Goal: Task Accomplishment & Management: Manage account settings

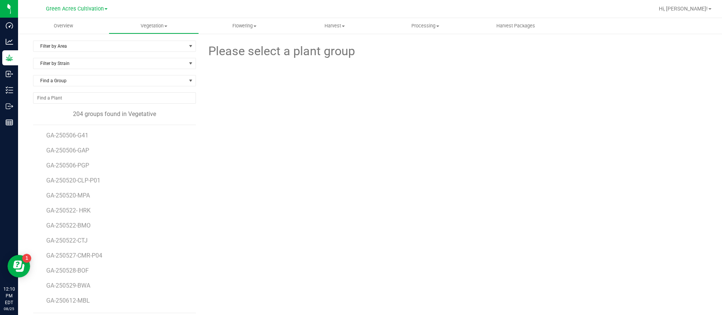
click at [513, 188] on div "Please select a plant group" at bounding box center [453, 177] width 505 height 273
click at [406, 245] on div "Please select a plant group" at bounding box center [453, 177] width 505 height 273
drag, startPoint x: 386, startPoint y: 125, endPoint x: 389, endPoint y: 123, distance: 3.9
click at [387, 125] on div at bounding box center [454, 102] width 258 height 83
click at [249, 23] on span "Flowering" at bounding box center [244, 26] width 90 height 7
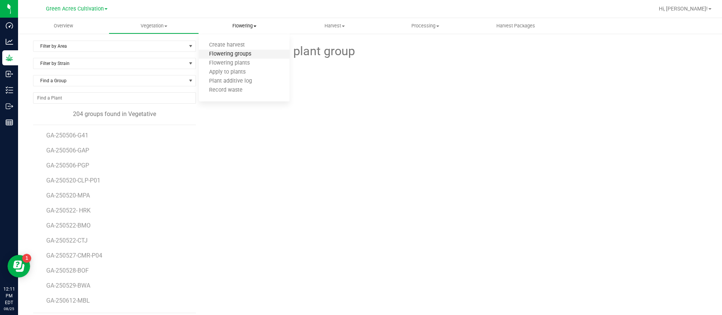
click at [239, 53] on span "Flowering groups" at bounding box center [230, 54] width 62 height 6
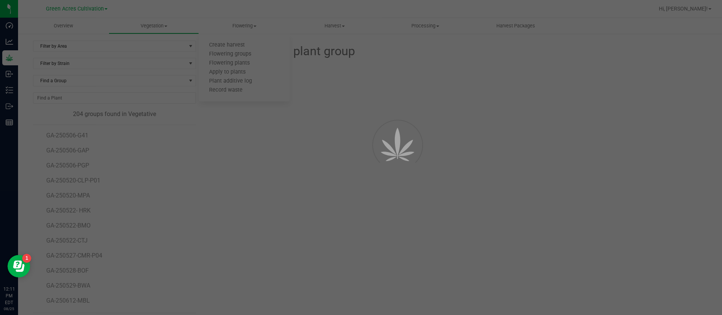
click at [68, 43] on div at bounding box center [361, 157] width 722 height 315
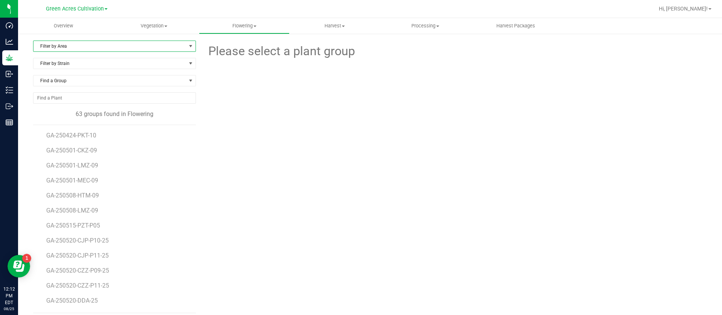
click at [71, 47] on span "Filter by Area" at bounding box center [109, 46] width 153 height 11
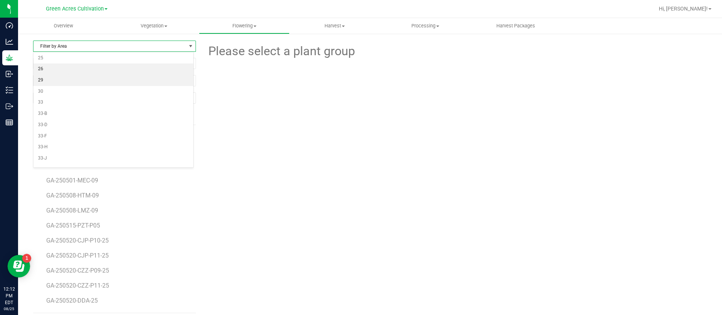
click at [50, 70] on li "26" at bounding box center [113, 69] width 160 height 11
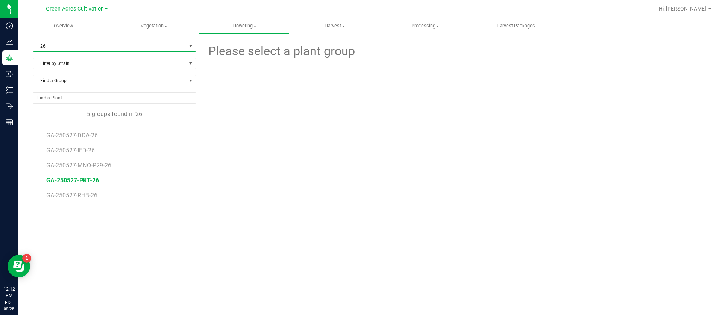
click at [86, 183] on span "GA-250527-PKT-26" at bounding box center [72, 180] width 53 height 7
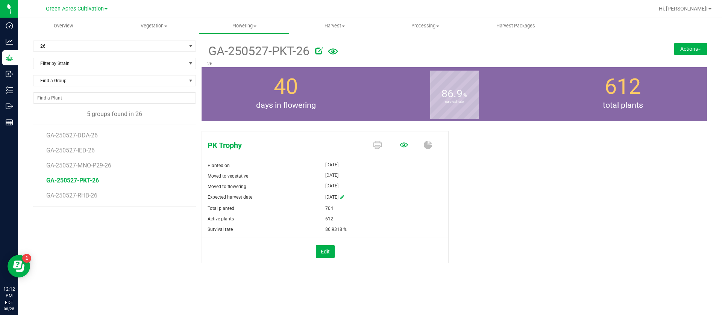
click at [403, 144] on icon at bounding box center [404, 144] width 8 height 5
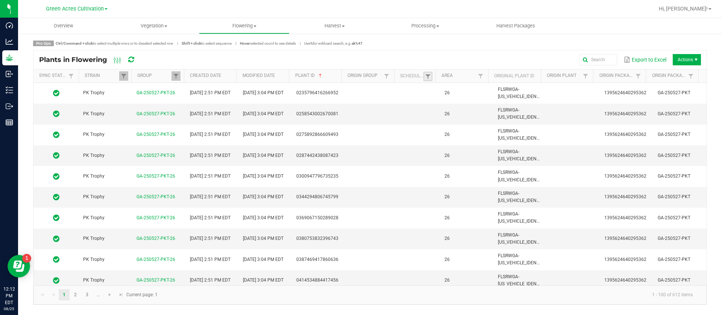
click at [432, 75] on link at bounding box center [427, 76] width 9 height 9
click at [447, 103] on li "Scheduled" at bounding box center [464, 108] width 73 height 10
checkbox input "true"
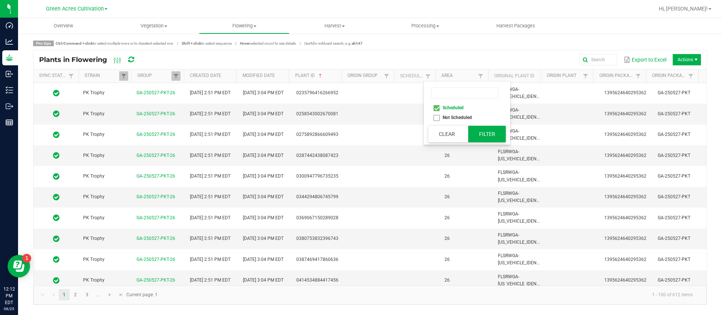
click at [491, 133] on button "Filter" at bounding box center [487, 134] width 38 height 17
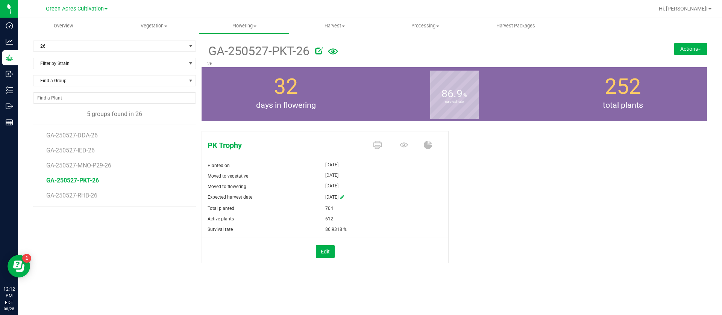
click at [398, 146] on span at bounding box center [405, 145] width 26 height 13
click at [406, 147] on icon at bounding box center [404, 145] width 8 height 8
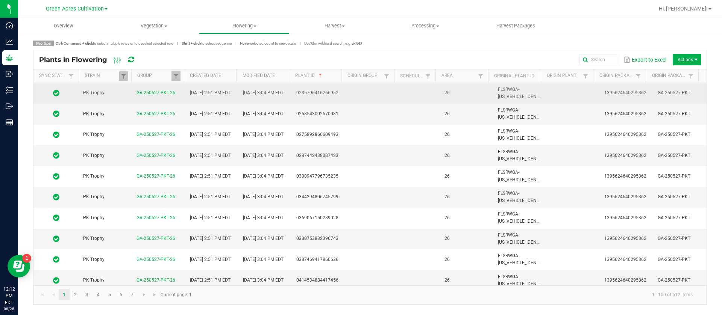
click at [421, 91] on td at bounding box center [418, 93] width 41 height 21
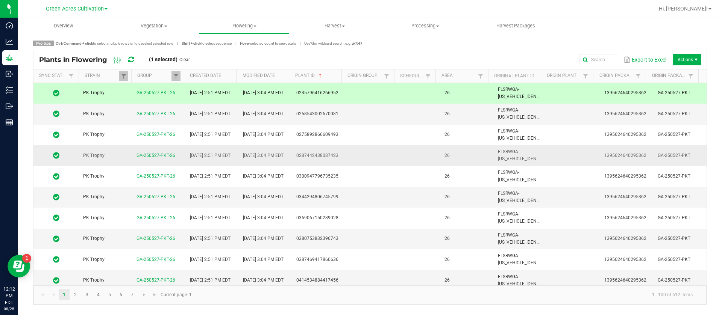
click at [414, 164] on td at bounding box center [418, 155] width 41 height 21
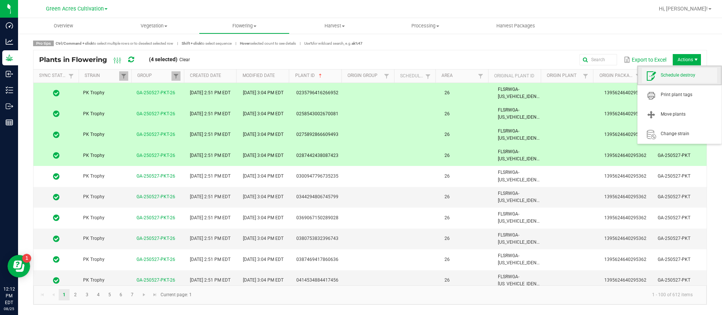
click at [689, 77] on span "Schedule destroy" at bounding box center [688, 75] width 56 height 6
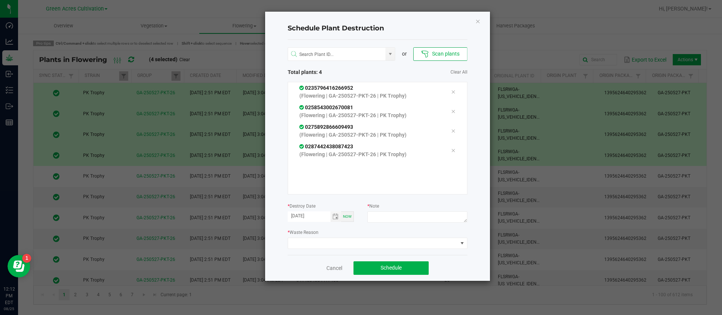
click at [431, 229] on div "* Waste Reason" at bounding box center [378, 239] width 180 height 21
click at [428, 224] on div at bounding box center [417, 219] width 100 height 14
click at [425, 220] on textarea at bounding box center [417, 217] width 100 height 11
type textarea "waste"
click at [356, 247] on span at bounding box center [373, 243] width 170 height 11
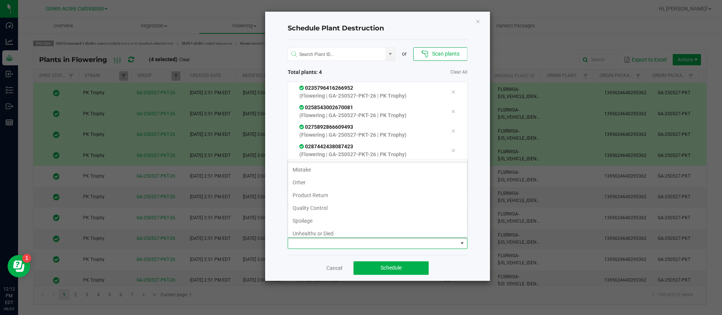
scroll to position [27, 0]
click at [311, 232] on li "Waste" at bounding box center [377, 229] width 179 height 13
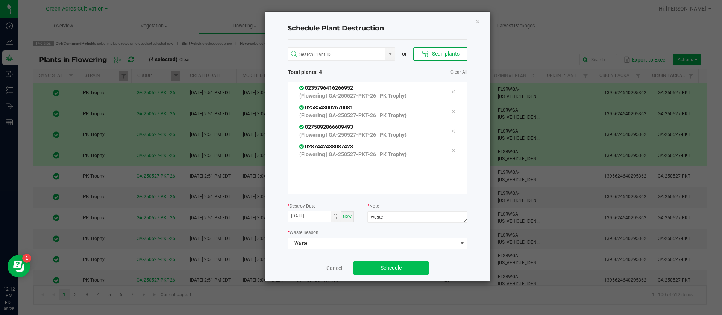
drag, startPoint x: 382, startPoint y: 260, endPoint x: 383, endPoint y: 266, distance: 6.0
click at [383, 261] on div "Cancel Schedule" at bounding box center [378, 268] width 180 height 26
click at [384, 267] on span "Schedule" at bounding box center [390, 268] width 21 height 6
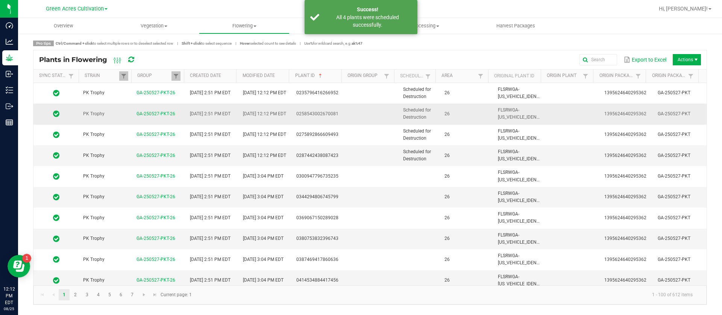
click at [422, 99] on td "Scheduled for Destruction" at bounding box center [418, 93] width 41 height 21
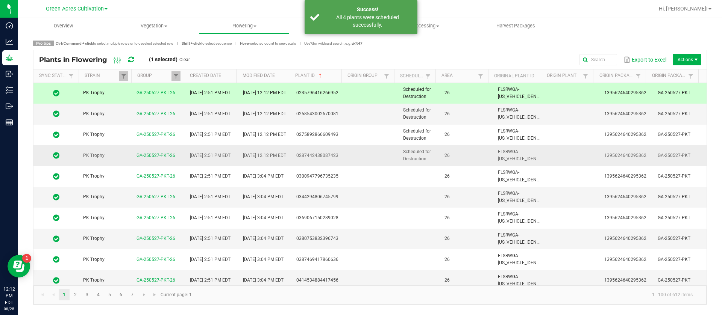
click at [421, 150] on span "Scheduled for Destruction" at bounding box center [417, 155] width 28 height 12
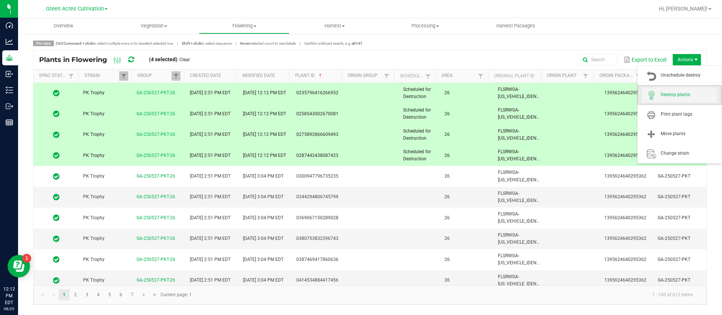
click at [677, 91] on span "Destroy plants" at bounding box center [679, 95] width 75 height 15
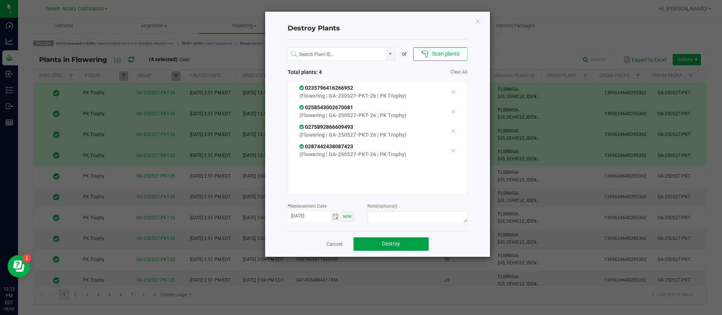
click at [403, 246] on button "Destroy" at bounding box center [390, 245] width 75 height 14
click at [401, 246] on button "Destroy" at bounding box center [390, 245] width 75 height 14
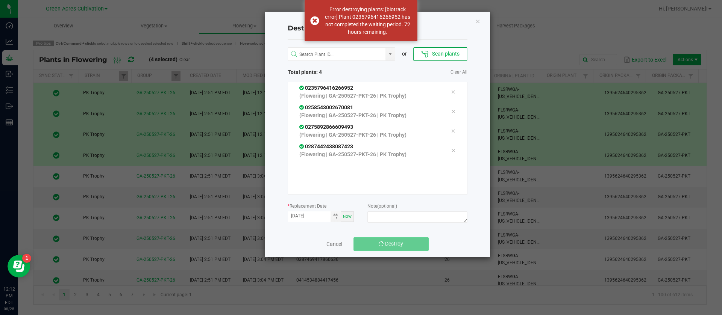
click at [401, 246] on button "Destroy" at bounding box center [390, 245] width 75 height 14
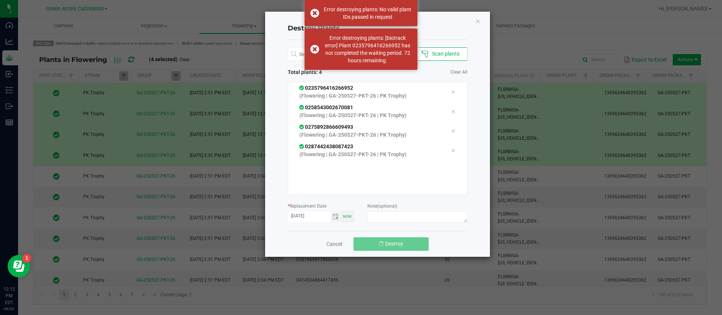
click at [401, 246] on button "Destroy" at bounding box center [390, 245] width 75 height 14
drag, startPoint x: 477, startPoint y: 21, endPoint x: 324, endPoint y: 6, distance: 154.1
click at [477, 20] on icon "Close" at bounding box center [477, 21] width 5 height 9
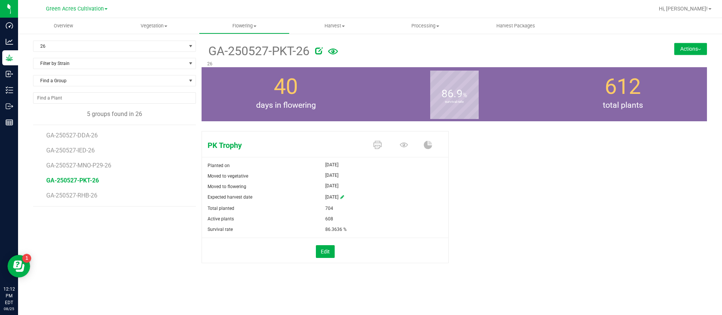
click at [240, 124] on div "PK Trophy Planted on Jun 17, 2025 Moved to vegetative Jun 17, 2025 Moved to flo…" at bounding box center [454, 201] width 516 height 161
click at [74, 198] on span "GA-250527-RHB-26" at bounding box center [73, 195] width 54 height 7
click at [508, 120] on div "90.3 % survival rate" at bounding box center [454, 94] width 168 height 54
click at [512, 149] on div "Rainbow Harbor Planted on Jun 17, 2025 Moved to vegetative Jun 17, 2025 Moved t…" at bounding box center [453, 205] width 505 height 154
click at [82, 178] on span "GA-250527-PKT-26" at bounding box center [72, 180] width 53 height 7
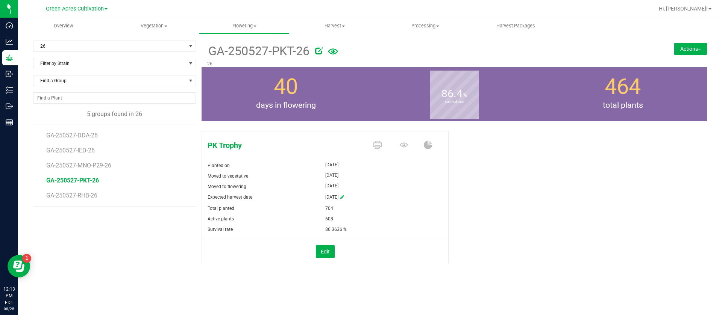
click at [526, 157] on div "PK Trophy Planted on Jun 17, 2025 Moved to vegetative Jun 17, 2025 Moved to flo…" at bounding box center [453, 205] width 505 height 154
click at [477, 190] on div "PK Trophy Planted on Jun 17, 2025 Moved to vegetative Jun 17, 2025 Moved to flo…" at bounding box center [453, 205] width 505 height 154
click at [90, 195] on span "GA-250527-RHB-26" at bounding box center [73, 195] width 54 height 7
click at [196, 237] on div "Rainbow Harbor Planted on Jun 17, 2025 Moved to vegetative Jun 17, 2025 Moved t…" at bounding box center [454, 205] width 516 height 154
click at [87, 178] on span "GA-250527-PKT-26" at bounding box center [72, 180] width 53 height 7
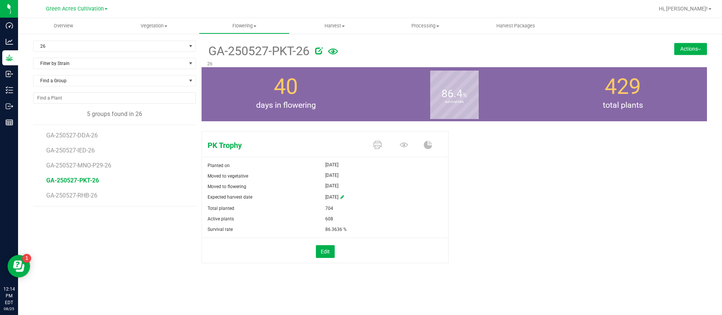
click at [475, 180] on div "PK Trophy Planted on Jun 17, 2025 Moved to vegetative Jun 17, 2025 Moved to flo…" at bounding box center [453, 205] width 505 height 154
click at [59, 163] on span "GA-250527-MNO-P29-26" at bounding box center [80, 165] width 68 height 7
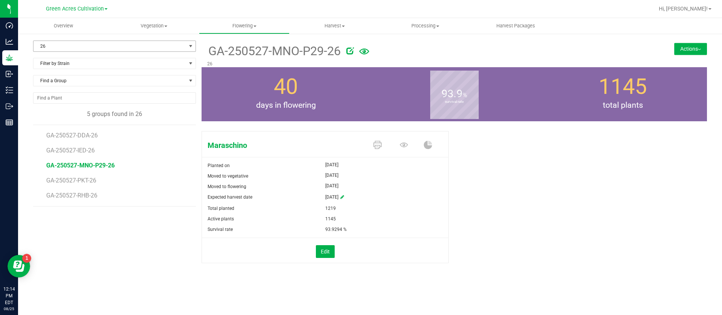
click at [49, 47] on span "26" at bounding box center [109, 46] width 153 height 11
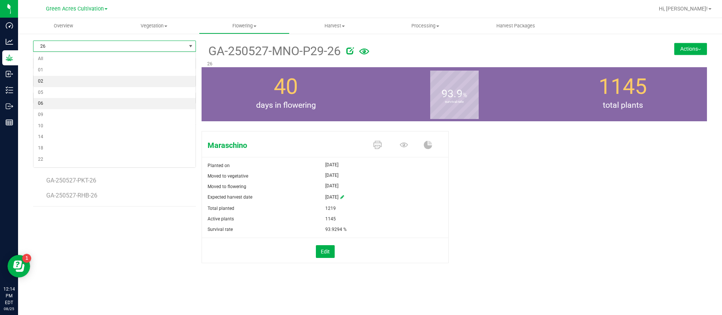
scroll to position [21, 0]
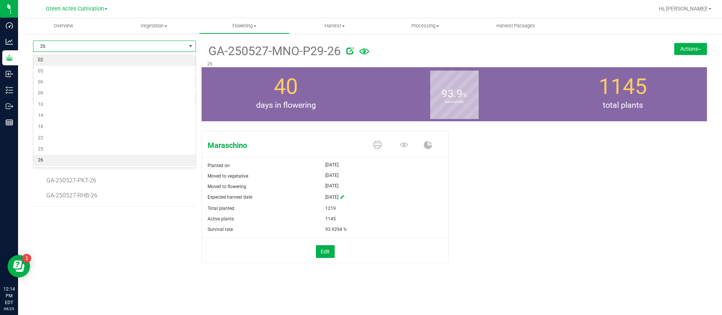
click at [51, 61] on li "02" at bounding box center [114, 60] width 162 height 11
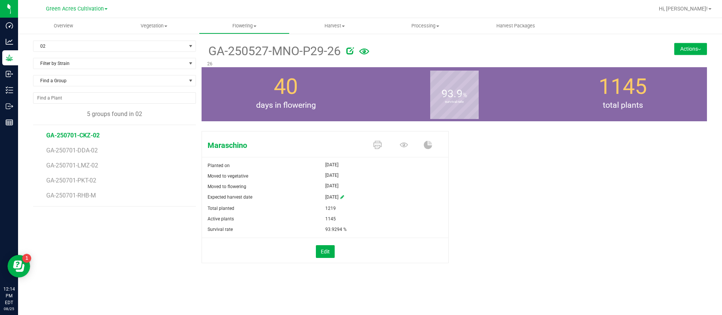
click at [87, 138] on span "GA-250701-CKZ-02" at bounding box center [72, 135] width 53 height 7
click at [80, 150] on span "GA-250701-DDA-02" at bounding box center [73, 150] width 54 height 7
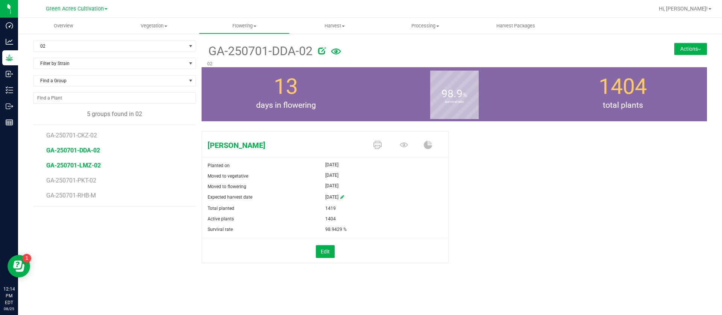
click at [84, 167] on span "GA-250701-LMZ-02" at bounding box center [73, 165] width 55 height 7
click at [87, 179] on span "GA-250701-PKT-02" at bounding box center [72, 180] width 53 height 7
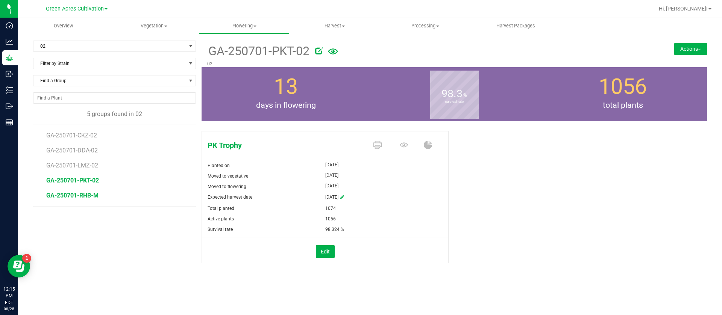
click at [76, 195] on span "GA-250701-RHB-M" at bounding box center [72, 195] width 52 height 7
click at [683, 49] on button "Actions" at bounding box center [690, 49] width 33 height 12
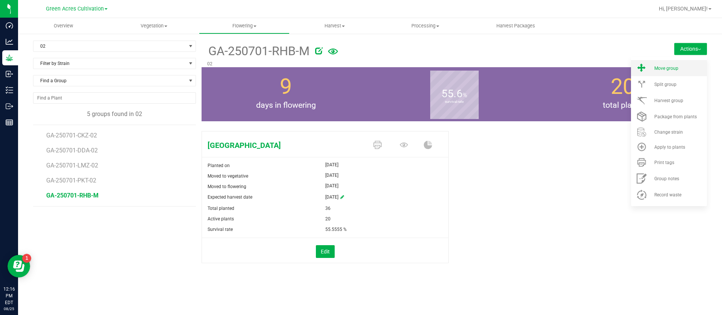
click at [670, 64] on li "Move group" at bounding box center [669, 68] width 76 height 16
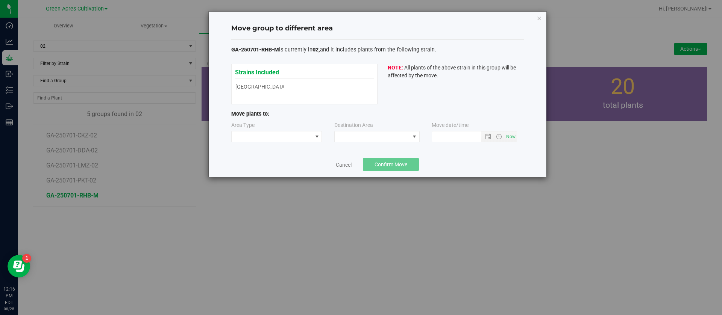
type input "8/25/2025 12:16 PM"
click at [248, 144] on div "Area Type Destination Area Move date/time 8/25/2025 12:16 PM" at bounding box center [377, 133] width 292 height 24
click at [255, 137] on span at bounding box center [272, 137] width 81 height 11
click at [262, 151] on li "Vegetative" at bounding box center [277, 150] width 90 height 13
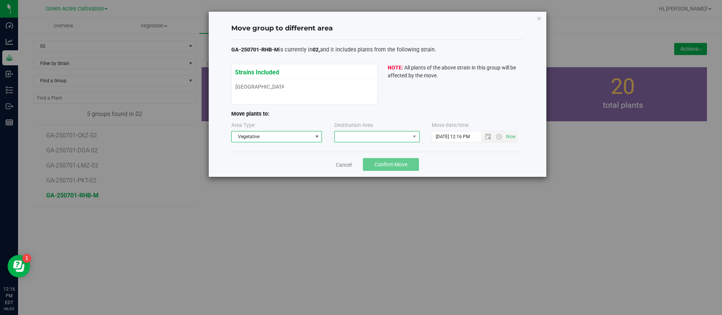
drag, startPoint x: 369, startPoint y: 134, endPoint x: 361, endPoint y: 141, distance: 11.2
click at [370, 134] on span at bounding box center [372, 137] width 75 height 11
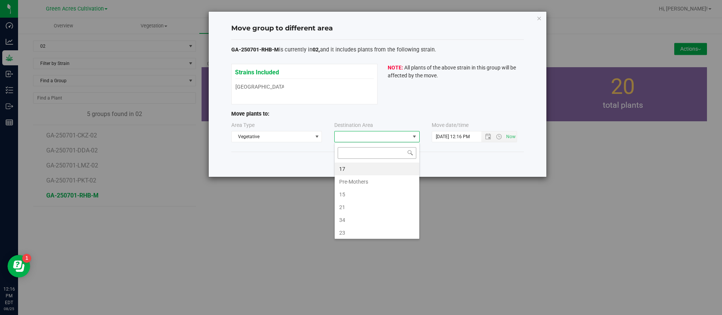
scroll to position [11, 85]
type input "2"
type input "13"
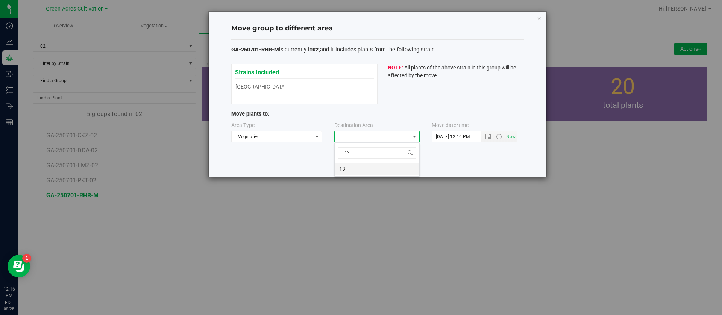
click at [354, 163] on li "13" at bounding box center [377, 169] width 85 height 13
click at [396, 164] on span "Confirm Move" at bounding box center [390, 165] width 33 height 6
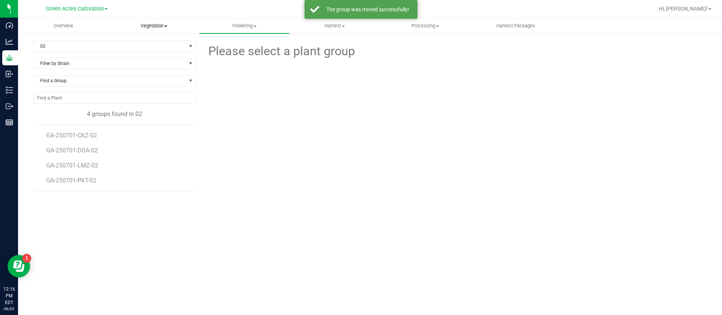
click at [155, 24] on span "Vegetation" at bounding box center [154, 26] width 90 height 7
click at [146, 41] on li "Veg groups" at bounding box center [154, 45] width 91 height 9
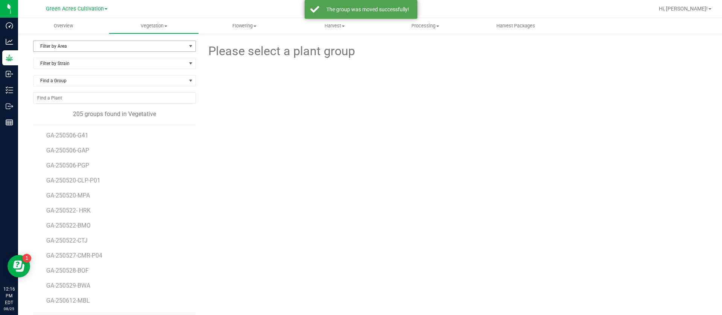
click at [60, 51] on span "Filter by Area" at bounding box center [109, 46] width 153 height 11
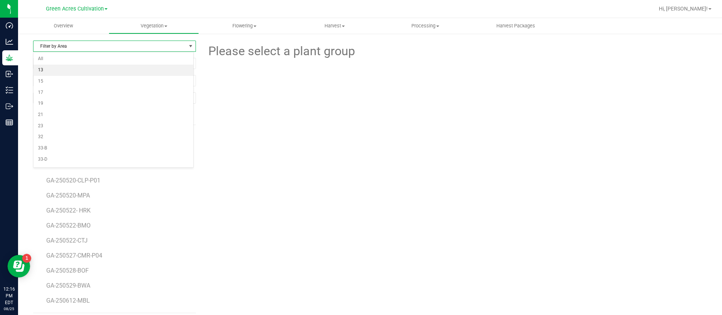
click at [59, 70] on li "13" at bounding box center [113, 70] width 160 height 11
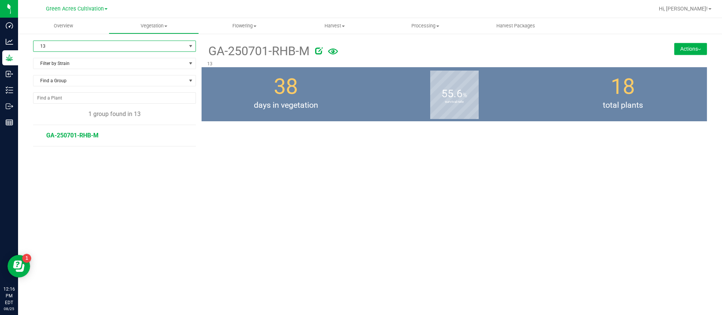
click at [692, 46] on button "Actions" at bounding box center [690, 49] width 33 height 12
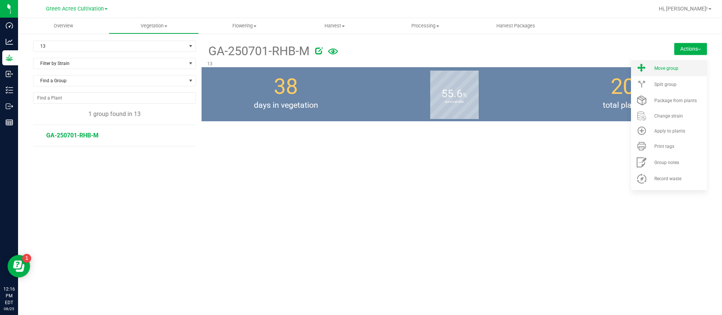
click at [686, 68] on div "Move group" at bounding box center [679, 68] width 51 height 5
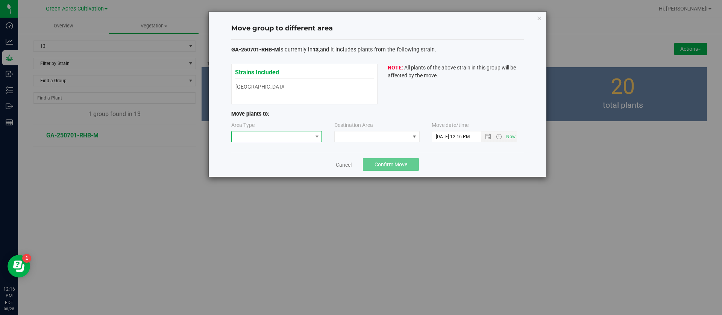
click at [279, 139] on span at bounding box center [272, 137] width 81 height 11
click at [259, 161] on li "Mother" at bounding box center [277, 163] width 90 height 13
click at [356, 140] on span at bounding box center [372, 137] width 75 height 11
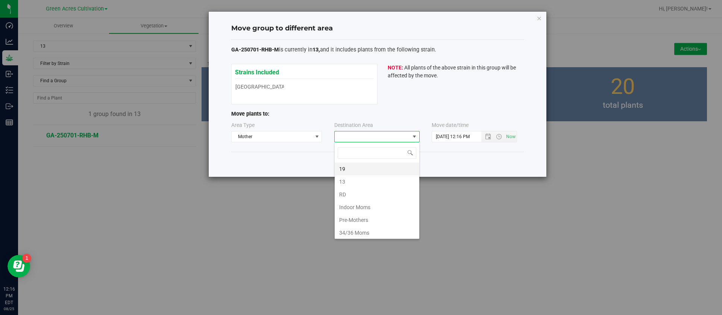
scroll to position [11, 85]
click at [354, 179] on li "13" at bounding box center [377, 182] width 85 height 13
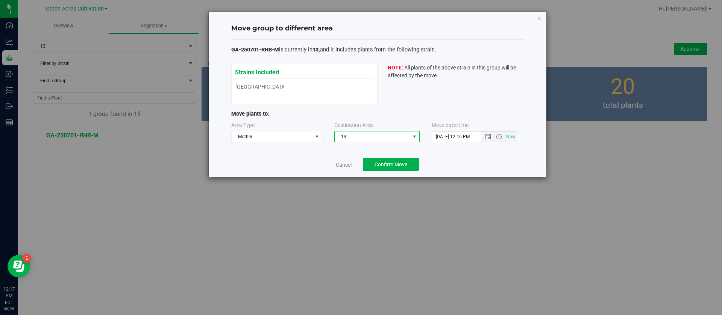
click at [443, 135] on input "8/25/2025 12:16 PM" at bounding box center [463, 137] width 62 height 11
type input "8/16/2025 12:16 PM"
click at [439, 92] on div "Strains Included Rainbow Harbor Rainbow Harbor NOTE: All plants of the above st…" at bounding box center [377, 84] width 292 height 41
click at [395, 162] on span "Confirm Move" at bounding box center [390, 165] width 33 height 6
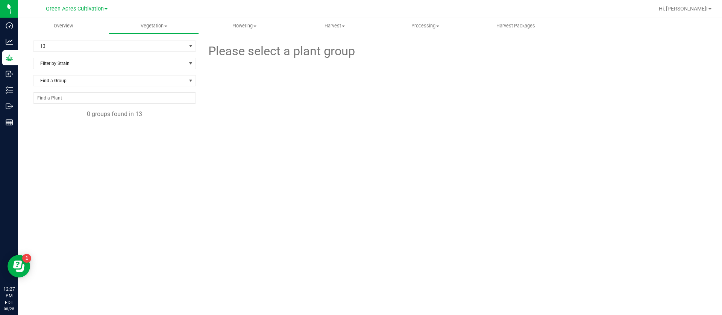
drag, startPoint x: 587, startPoint y: 122, endPoint x: 507, endPoint y: 161, distance: 89.6
click at [587, 122] on div at bounding box center [454, 102] width 516 height 83
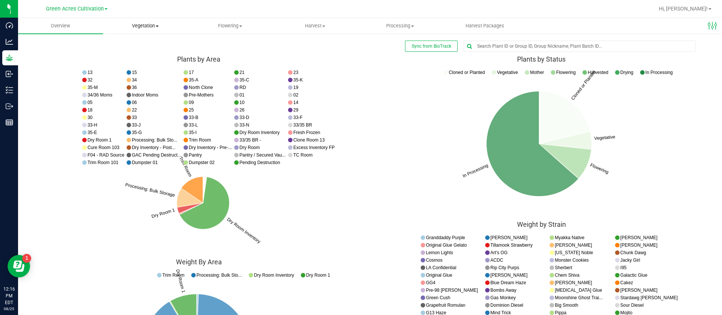
click at [149, 20] on uib-tab-heading "Vegetation Veg groups Veg plants Mother groups Mother plants Apply to plants Cr…" at bounding box center [145, 25] width 84 height 15
click at [153, 61] on span "Mother groups" at bounding box center [131, 63] width 56 height 6
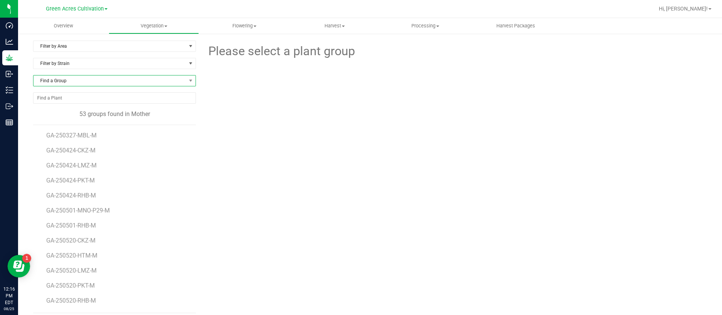
click at [83, 81] on span "Find a Group" at bounding box center [109, 81] width 153 height 11
type input "rhb"
